Goal: Task Accomplishment & Management: Manage account settings

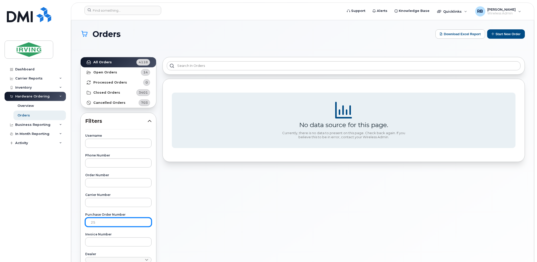
type input "2"
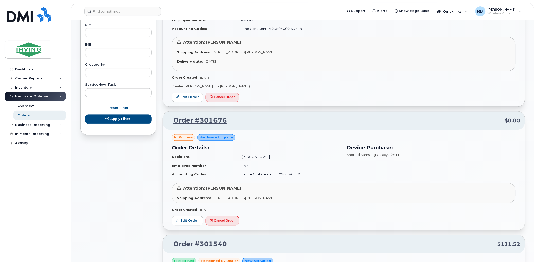
scroll to position [300, 0]
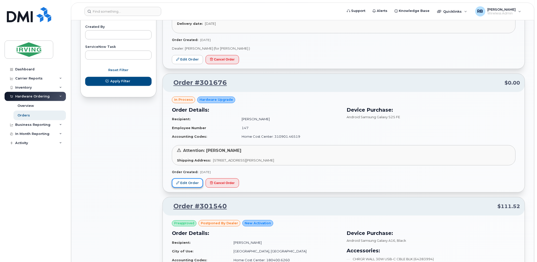
click at [193, 181] on link "Edit Order" at bounding box center [187, 183] width 31 height 9
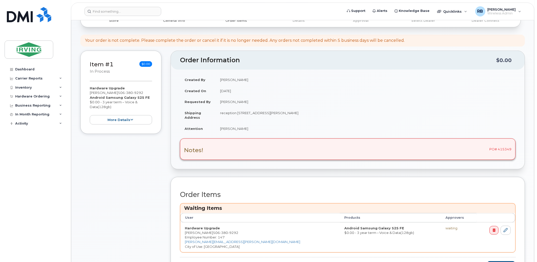
scroll to position [37, 0]
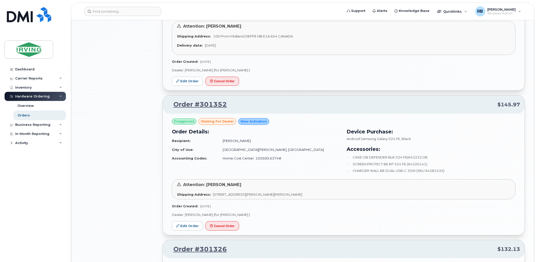
scroll to position [601, 0]
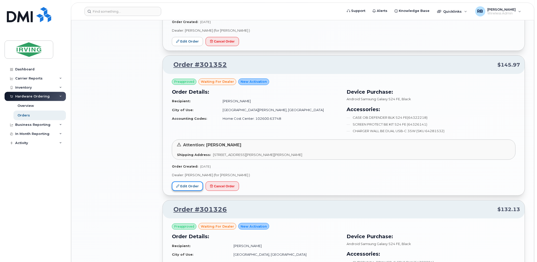
click at [186, 187] on link "Edit Order" at bounding box center [187, 186] width 31 height 9
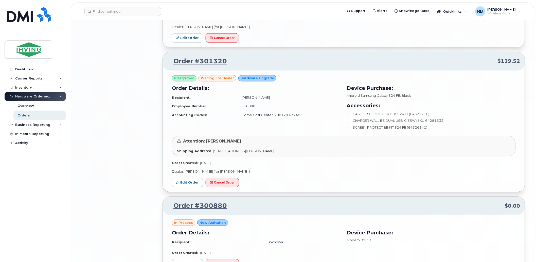
scroll to position [901, 0]
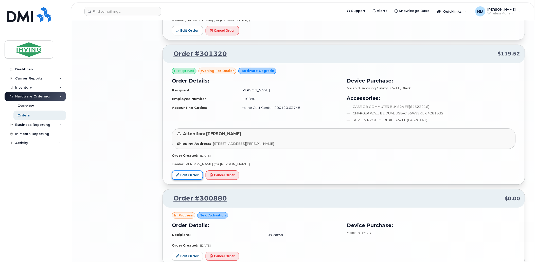
click at [186, 177] on link "Edit Order" at bounding box center [187, 175] width 31 height 9
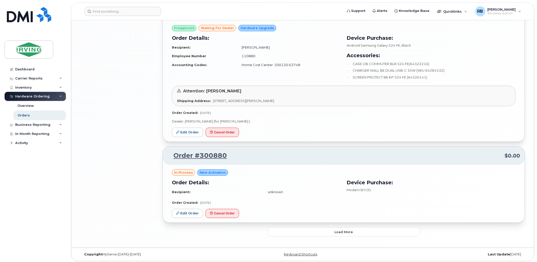
scroll to position [947, 0]
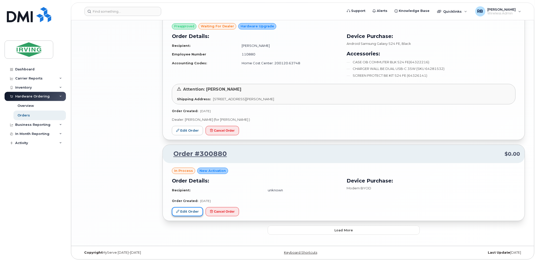
click at [196, 213] on link "Edit Order" at bounding box center [187, 211] width 31 height 9
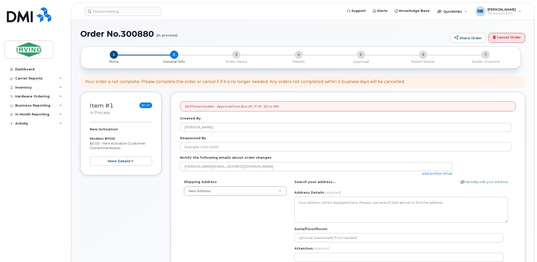
select select
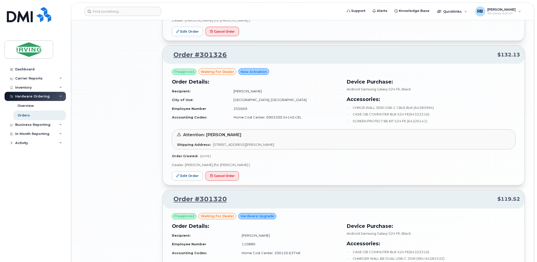
scroll to position [947, 0]
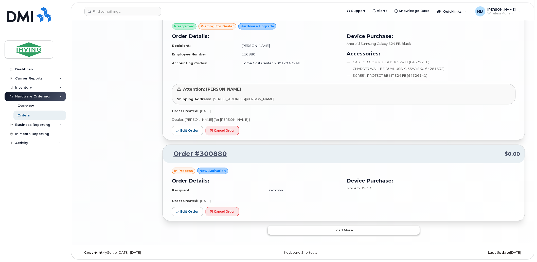
click at [284, 234] on button "Load more" at bounding box center [344, 230] width 152 height 9
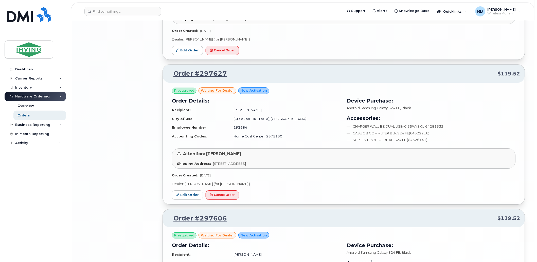
scroll to position [1577, 0]
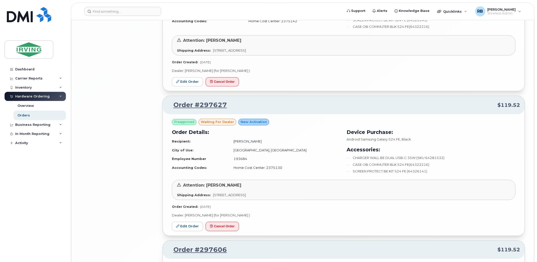
click at [383, 160] on li "CHARGER WALL BE DUAL USB-C 35W (SKU 64281532)" at bounding box center [431, 158] width 169 height 5
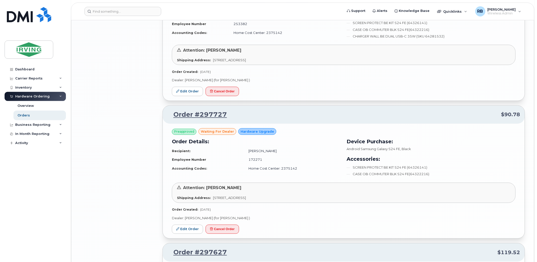
scroll to position [1427, 0]
